Goal: Transaction & Acquisition: Book appointment/travel/reservation

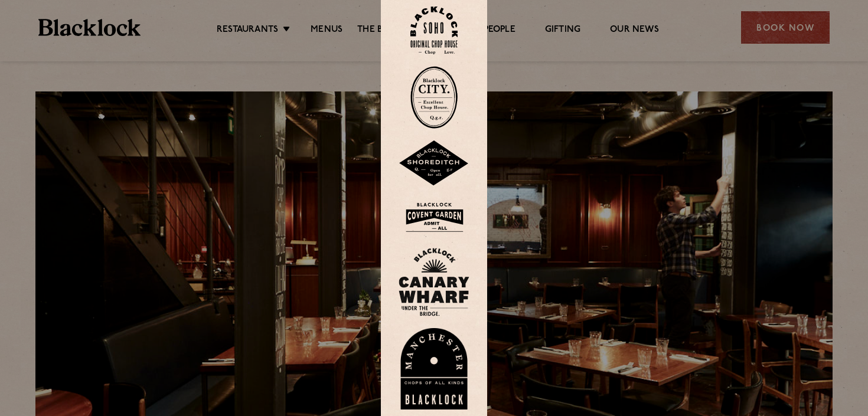
click at [434, 18] on img at bounding box center [433, 30] width 47 height 48
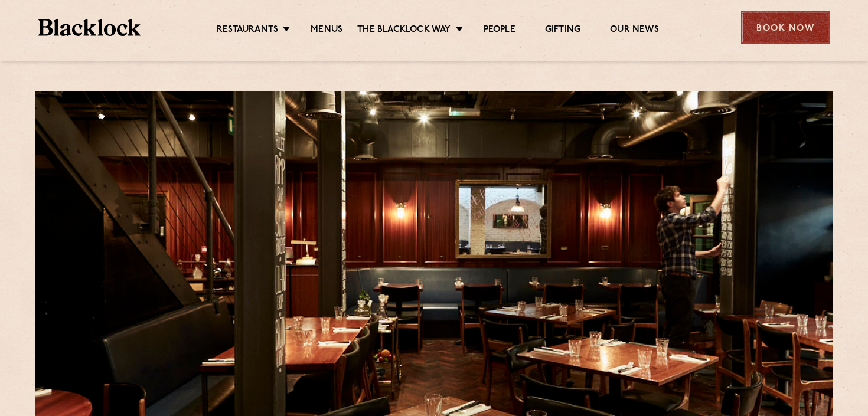
click at [796, 21] on div "Book Now" at bounding box center [785, 27] width 89 height 32
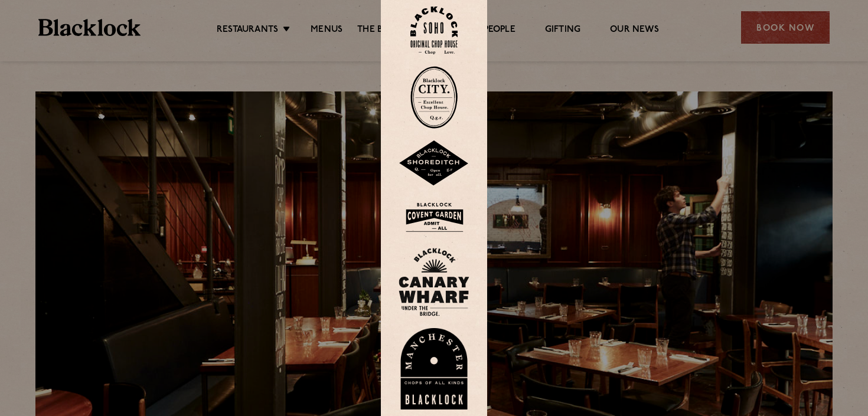
click at [652, 6] on div at bounding box center [434, 208] width 868 height 416
